Goal: Information Seeking & Learning: Learn about a topic

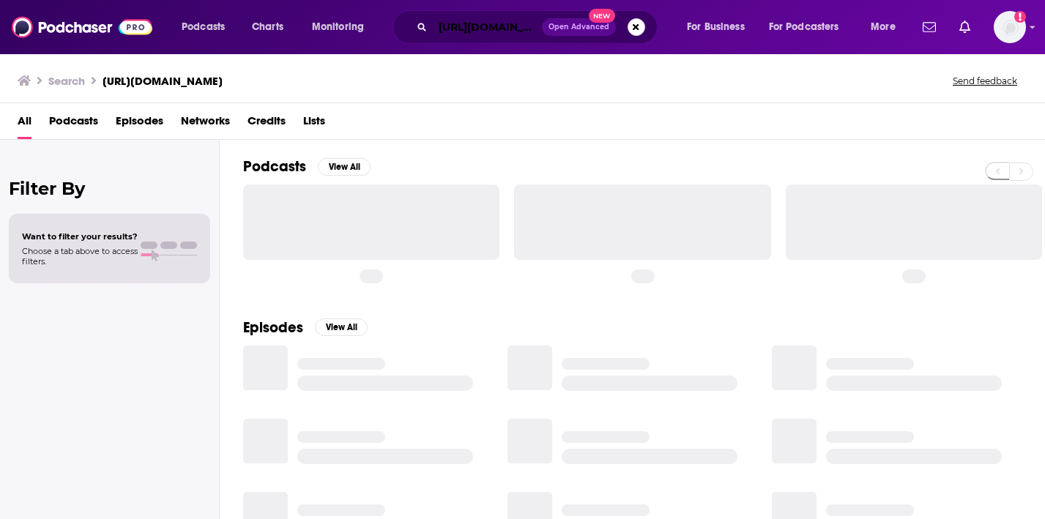
click at [452, 26] on input "[URL][DOMAIN_NAME]" at bounding box center [487, 26] width 109 height 23
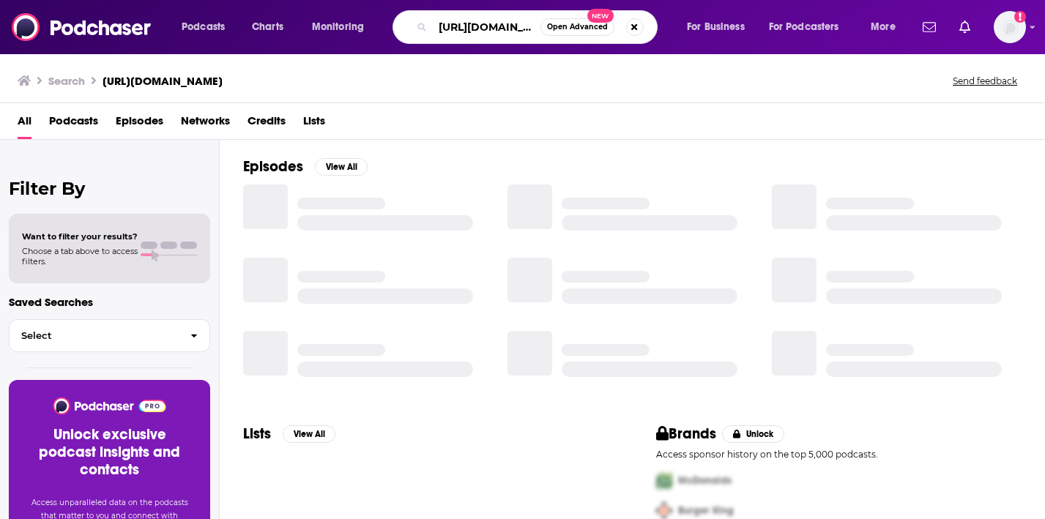
click at [452, 26] on input "[URL][DOMAIN_NAME]" at bounding box center [487, 26] width 108 height 23
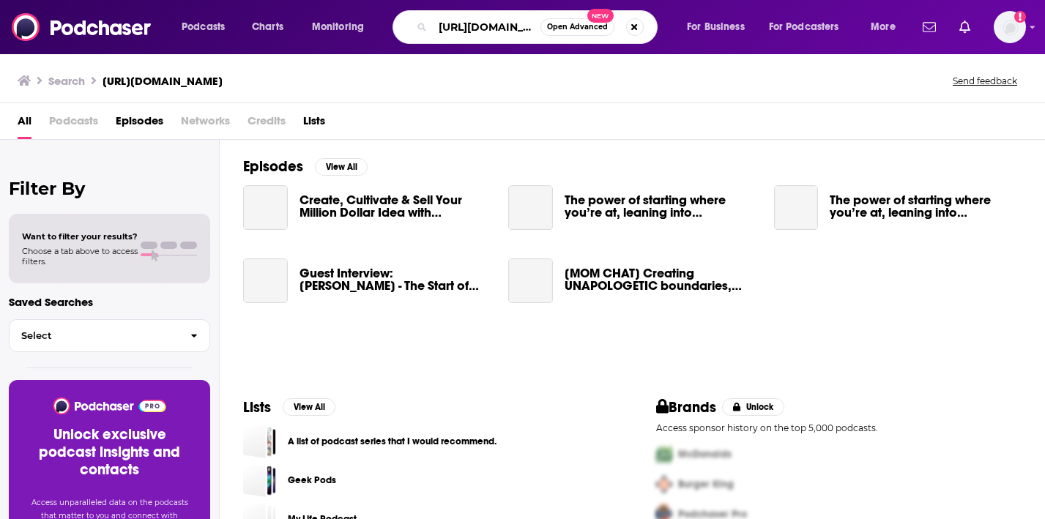
click at [452, 26] on input "[URL][DOMAIN_NAME]" at bounding box center [487, 26] width 108 height 23
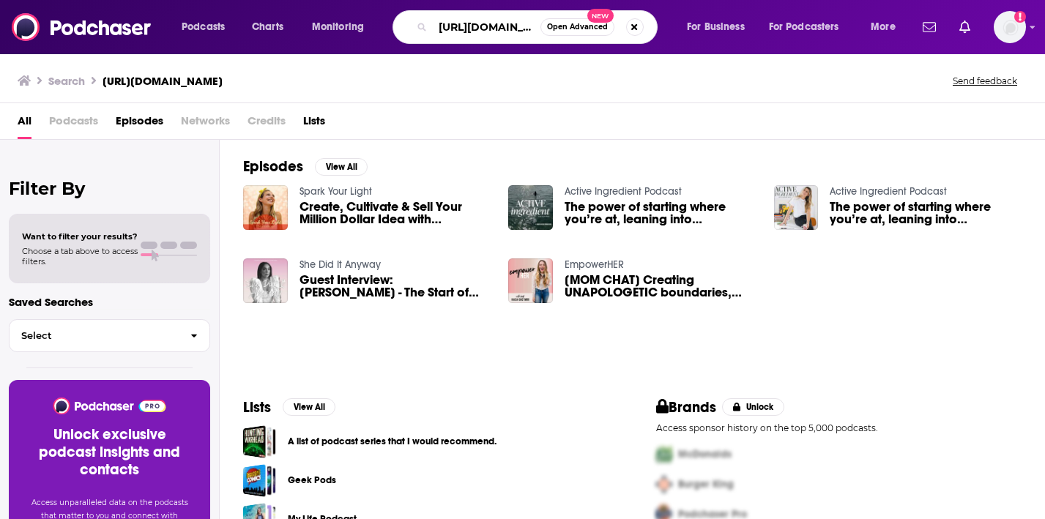
paste input "The Bright Side Podcast"
type input "The Bright Side Podcast"
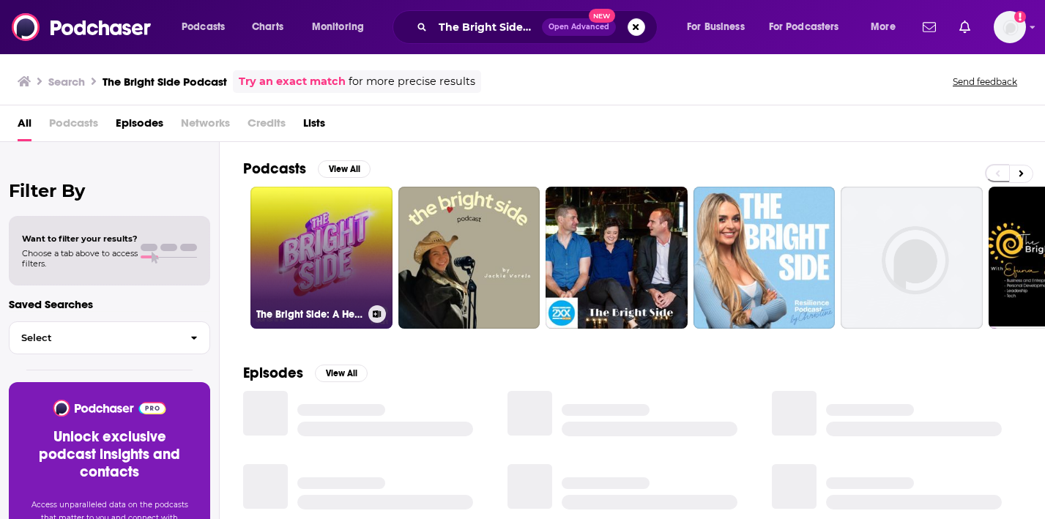
click at [338, 213] on link "The Bright Side: A Hello Sunshine Podcast" at bounding box center [322, 258] width 142 height 142
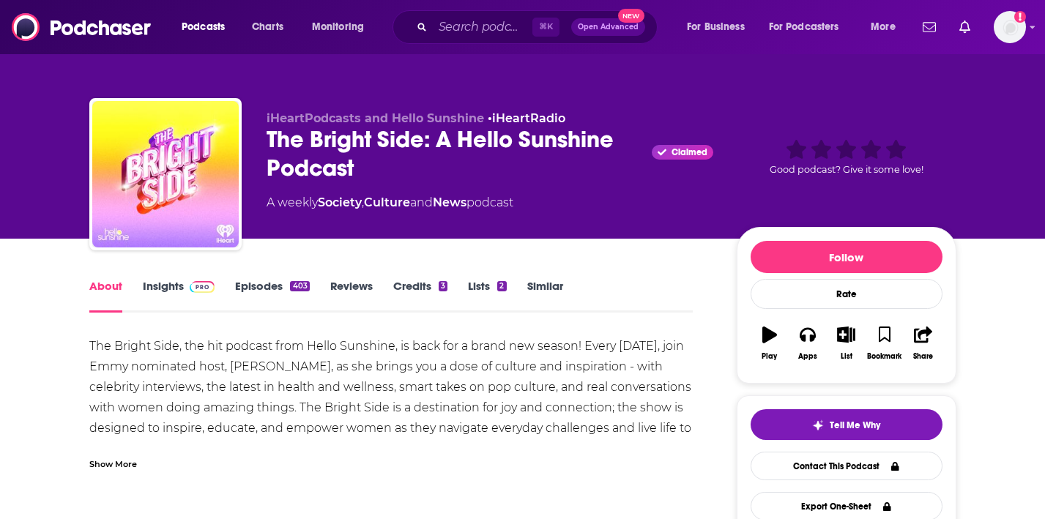
click at [159, 283] on link "Insights" at bounding box center [179, 296] width 73 height 34
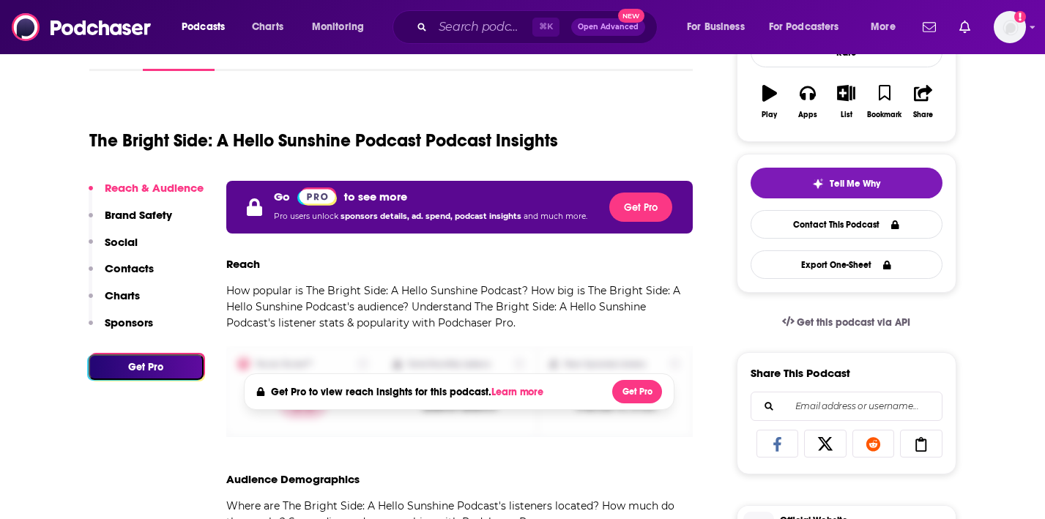
scroll to position [271, 0]
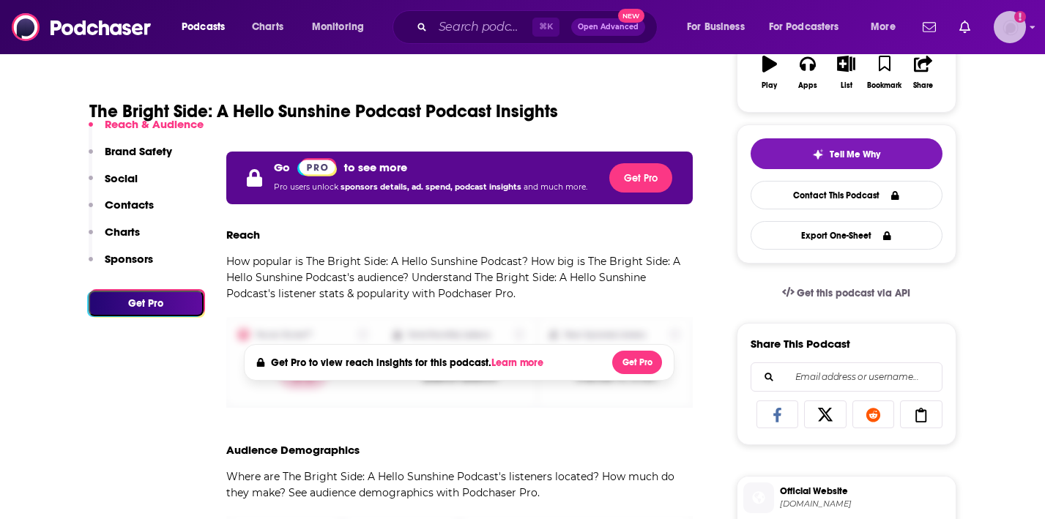
click at [1008, 29] on img "Logged in as AutumnKatie" at bounding box center [1010, 27] width 32 height 32
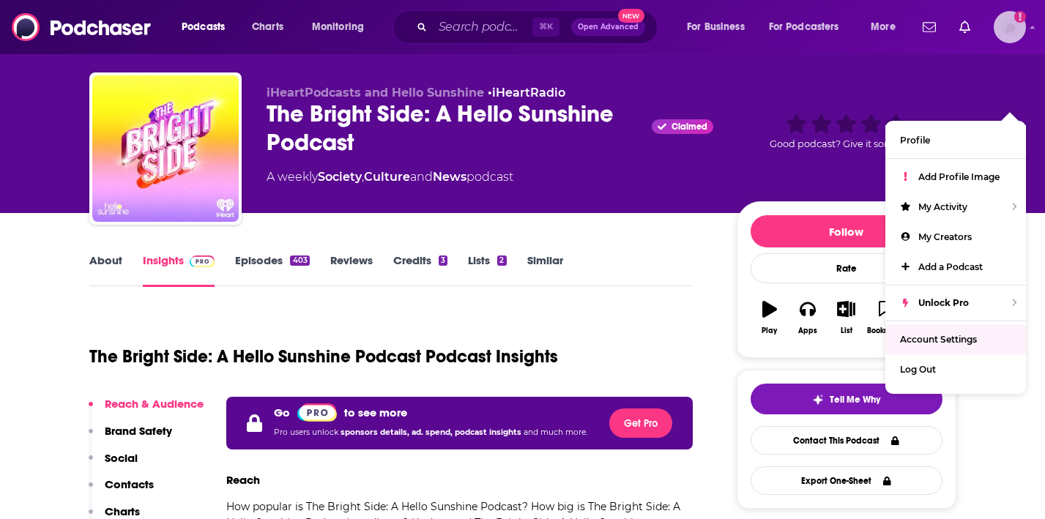
scroll to position [0, 0]
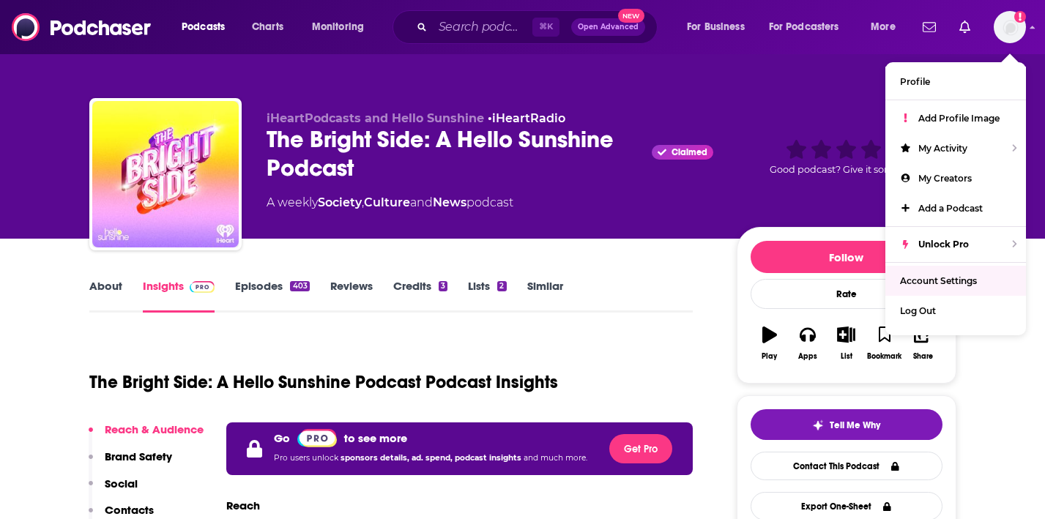
click at [160, 301] on link "Insights" at bounding box center [179, 296] width 73 height 34
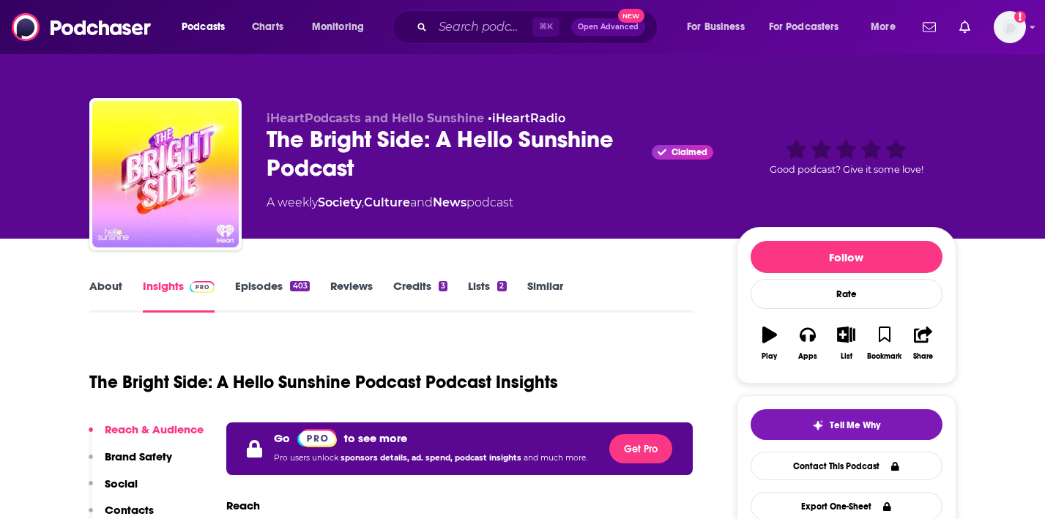
click at [166, 286] on link "Insights" at bounding box center [179, 296] width 73 height 34
click at [1000, 29] on img "Logged in as AutumnKatie" at bounding box center [1010, 27] width 32 height 32
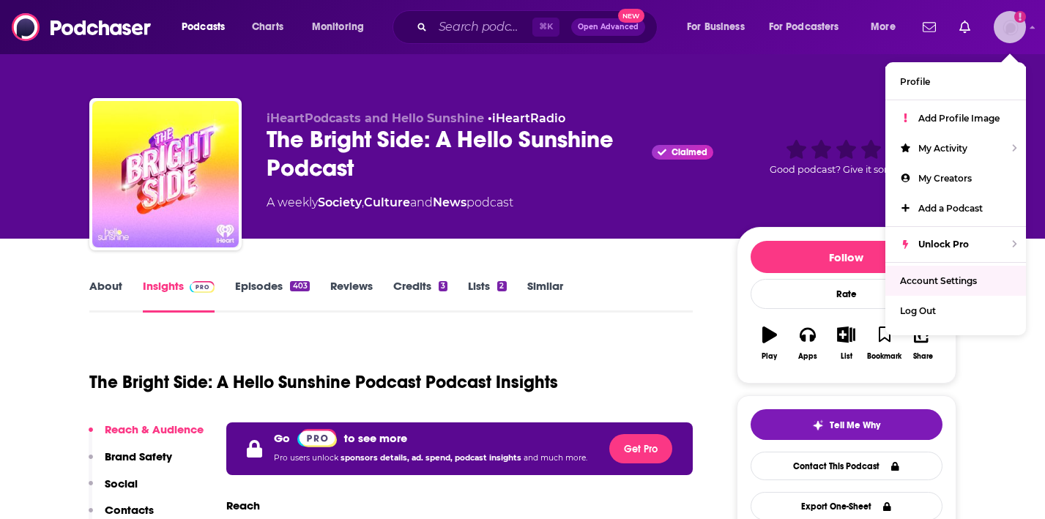
click at [939, 286] on link "Account Settings" at bounding box center [956, 281] width 141 height 30
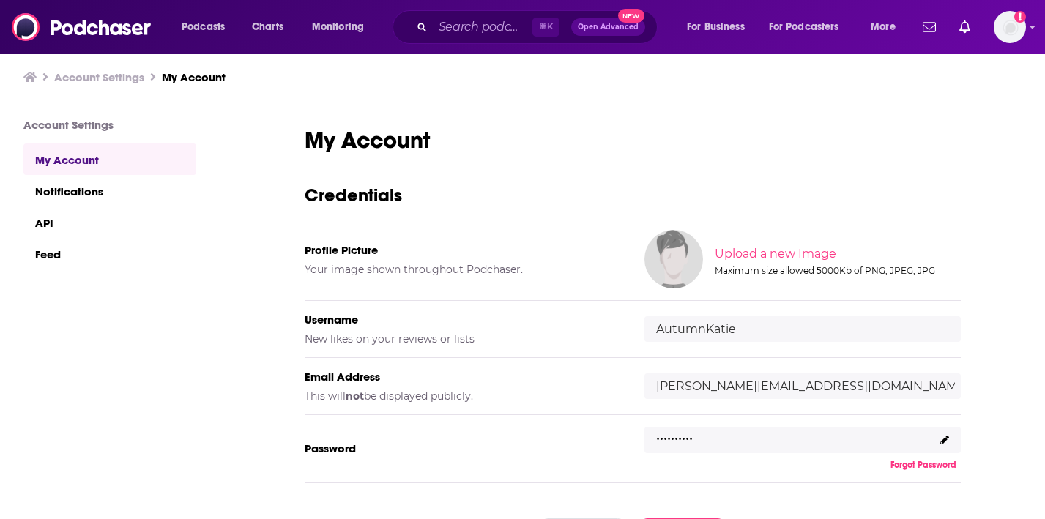
click at [92, 140] on div "Account Settings My Account Notifications API Feed" at bounding box center [98, 370] width 196 height 535
click at [195, 35] on span "Podcasts" at bounding box center [203, 27] width 43 height 21
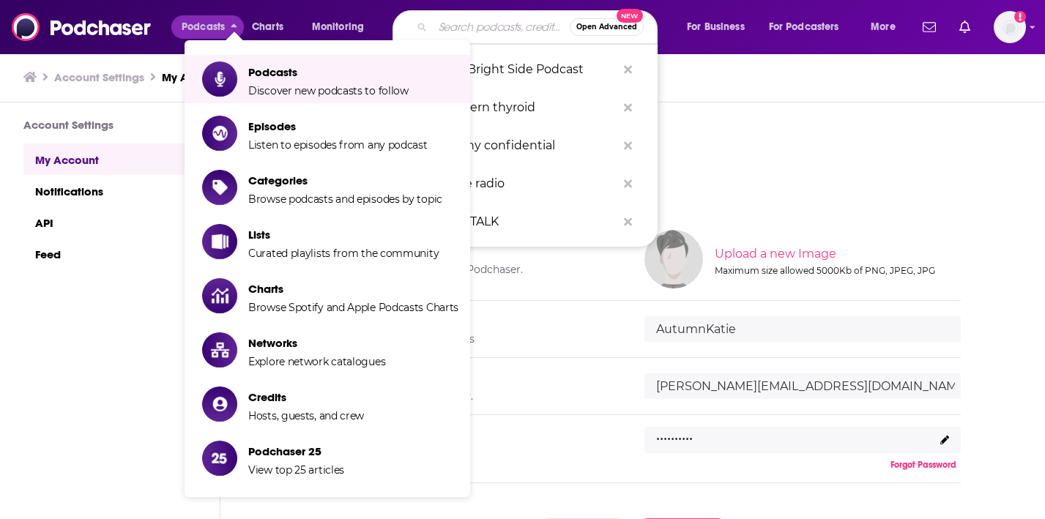
click at [461, 37] on input "Search podcasts, credits, & more..." at bounding box center [501, 26] width 137 height 23
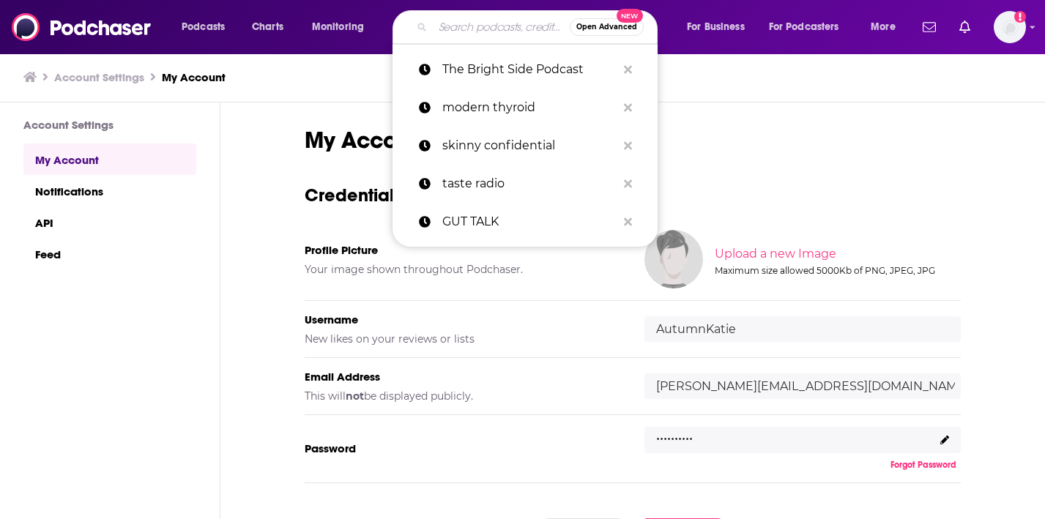
paste input "The Bright Side Podcast"
type input "The Bright Side Podcast"
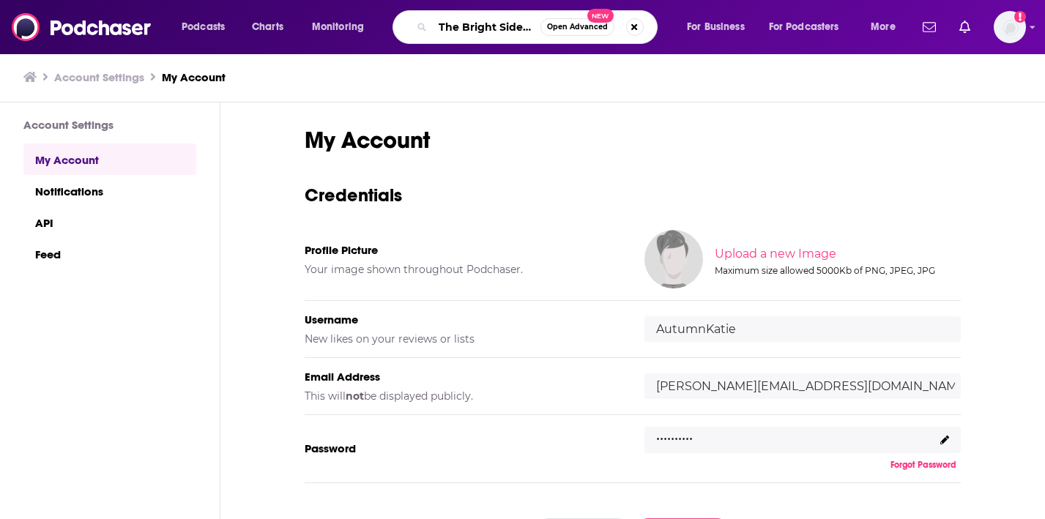
scroll to position [0, 34]
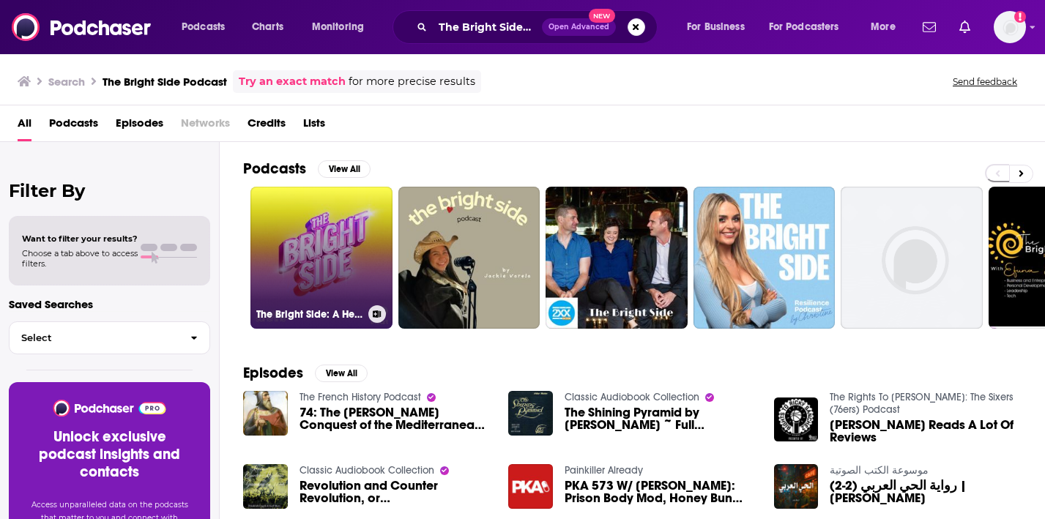
click at [270, 228] on link "The Bright Side: A Hello Sunshine Podcast" at bounding box center [322, 258] width 142 height 142
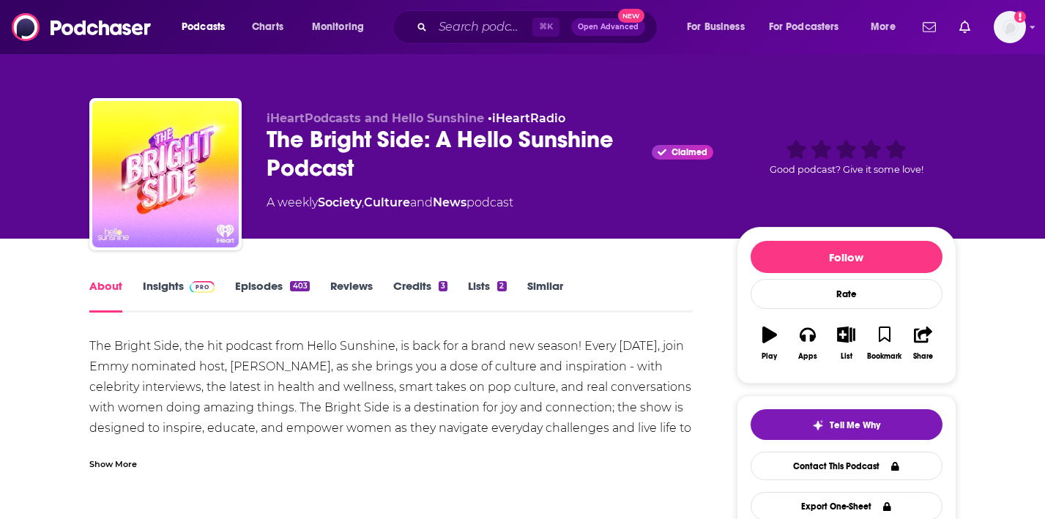
click at [148, 293] on link "Insights" at bounding box center [179, 296] width 73 height 34
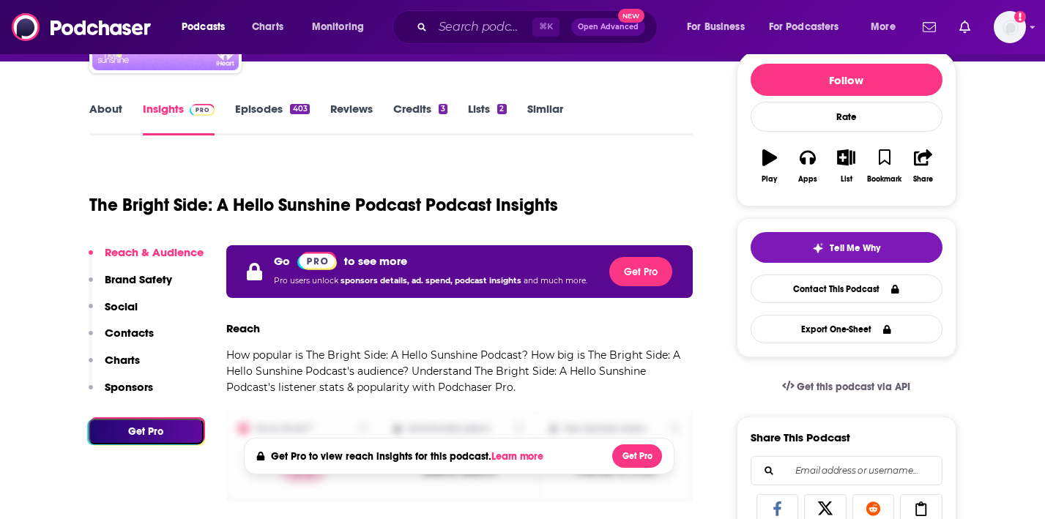
scroll to position [181, 0]
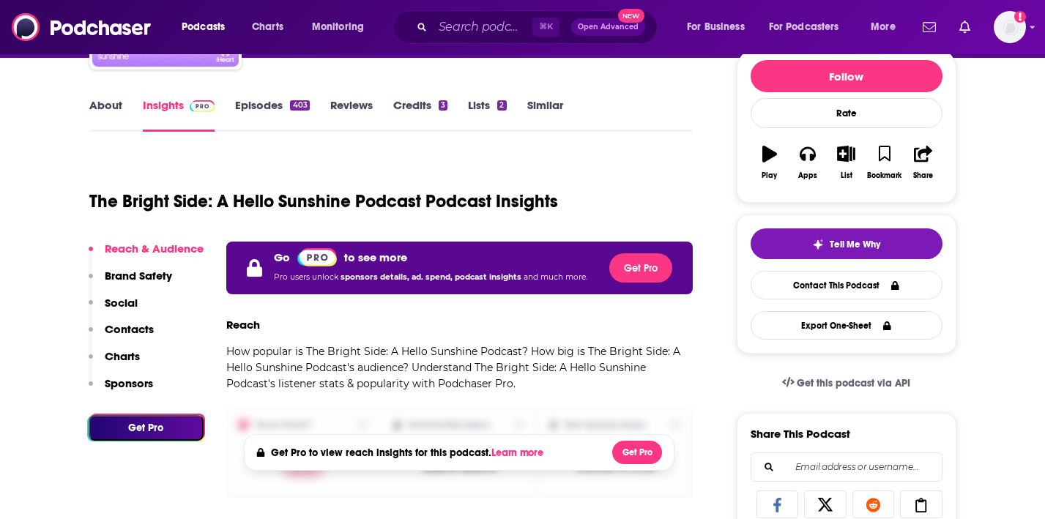
click at [606, 270] on div "Go to see more Pro users unlock sponsors details, ad. spend, podcast insights a…" at bounding box center [459, 268] width 467 height 53
click at [626, 270] on button "Get Pro" at bounding box center [641, 267] width 63 height 29
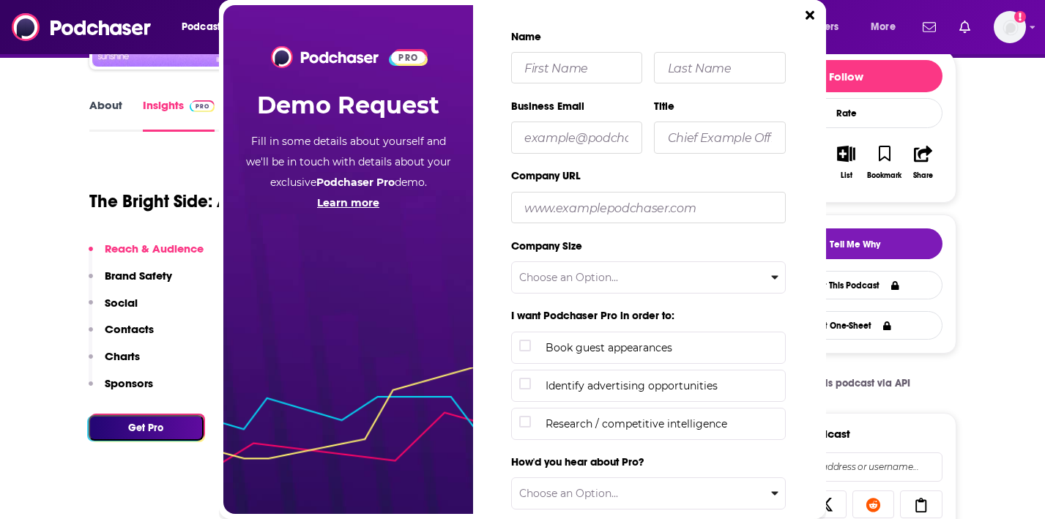
scroll to position [0, 0]
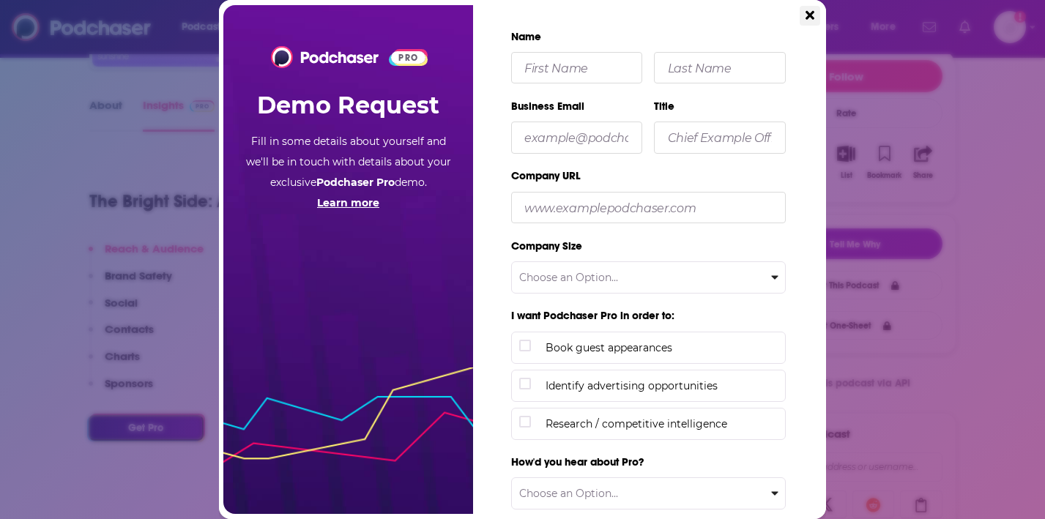
click at [807, 16] on icon "Close" at bounding box center [810, 15] width 9 height 13
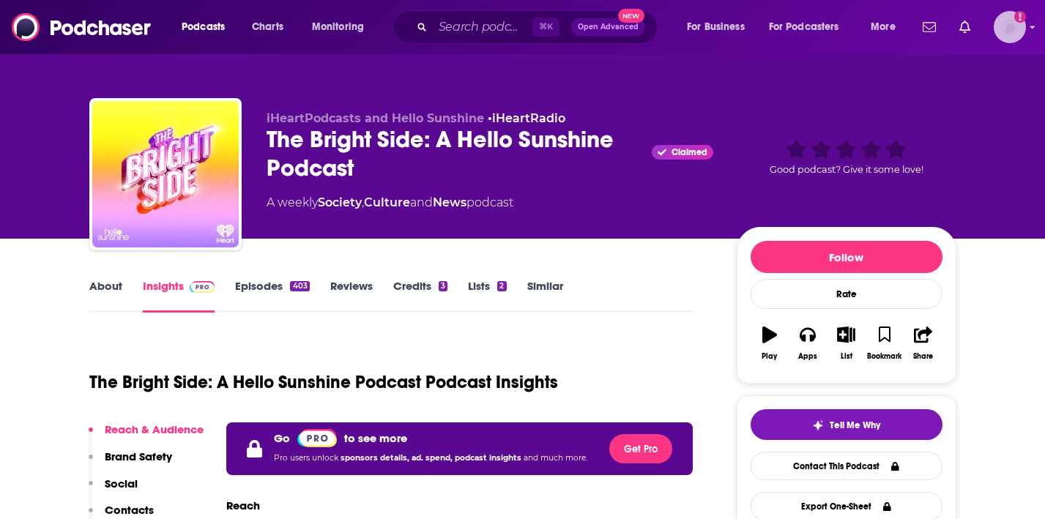
scroll to position [181, 0]
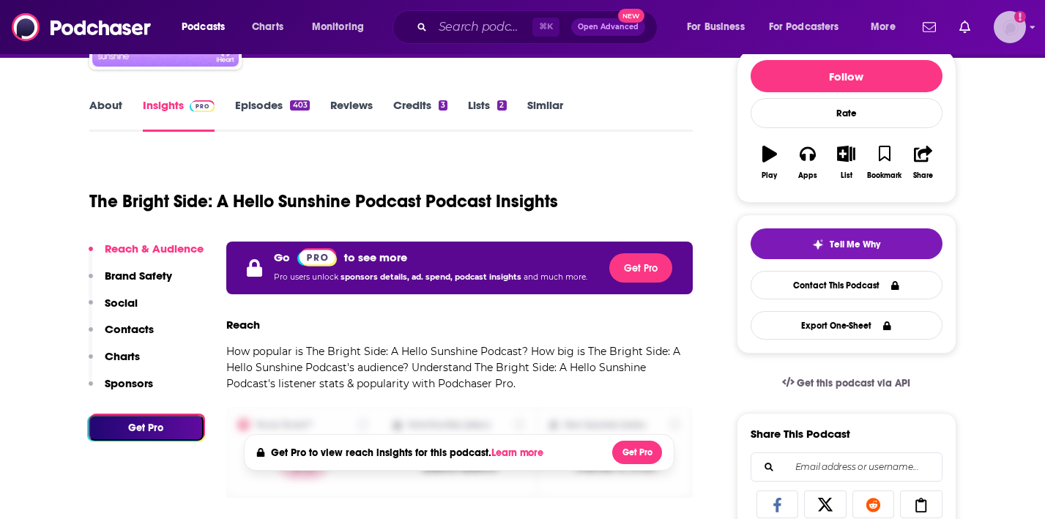
click at [1010, 34] on img "Logged in as AutumnKatie" at bounding box center [1010, 27] width 32 height 32
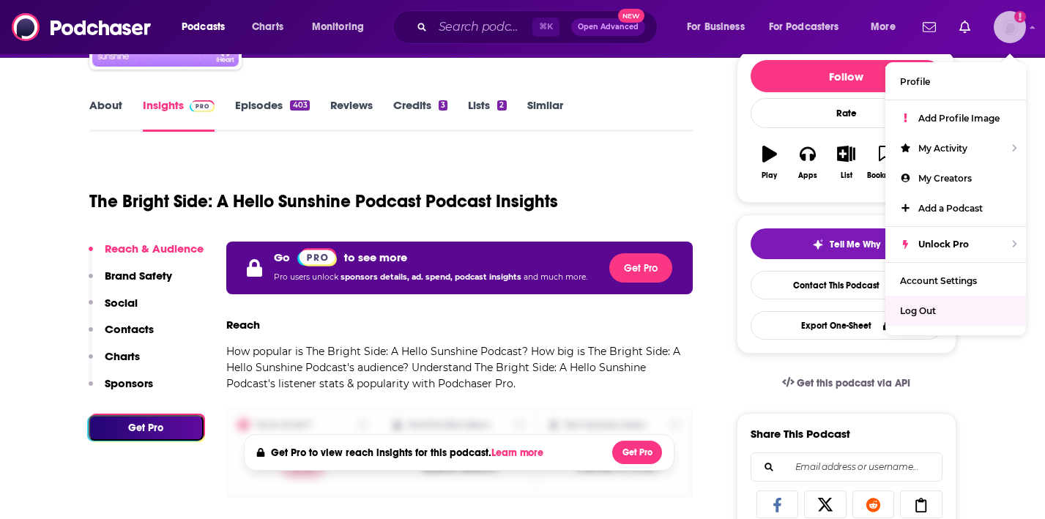
click at [966, 316] on div "Log Out" at bounding box center [956, 311] width 141 height 30
